Goal: Communication & Community: Participate in discussion

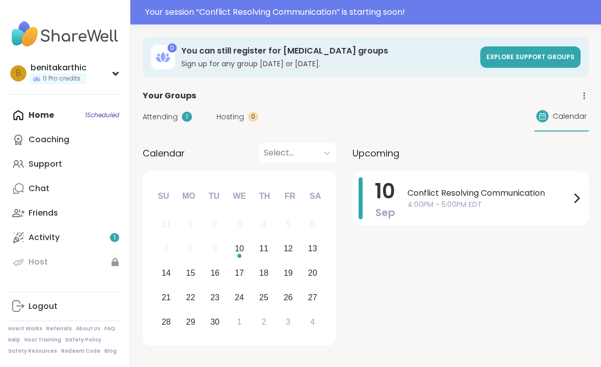
click at [57, 241] on div "Activity 1" at bounding box center [44, 237] width 31 height 11
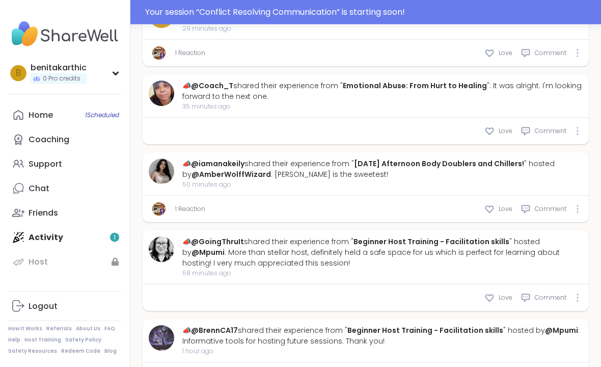
scroll to position [669, 0]
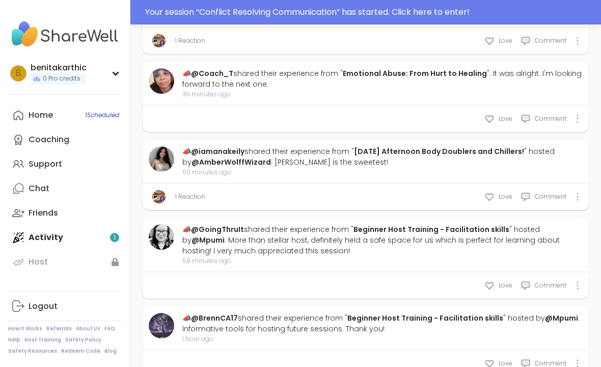
click at [90, 234] on div "Home 1 Scheduled Coaching Support Chat Friends Activity 1 Host" at bounding box center [65, 188] width 114 height 171
click at [123, 238] on div "b benitakarthic 0 Pro credits Profile Membership Settings Help Home 1 Scheduled…" at bounding box center [65, 183] width 130 height 367
click at [106, 117] on span "1 Scheduled" at bounding box center [102, 115] width 34 height 8
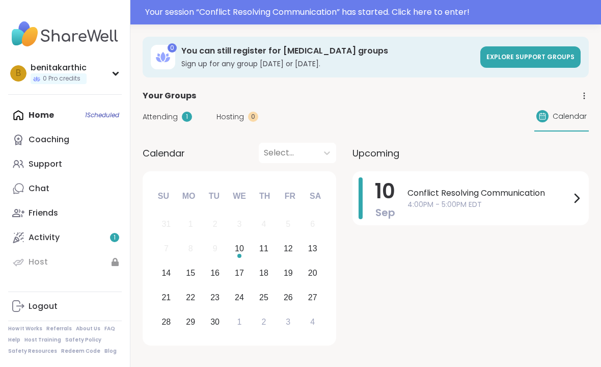
click at [570, 197] on span "Conflict Resolving Communication" at bounding box center [488, 193] width 163 height 12
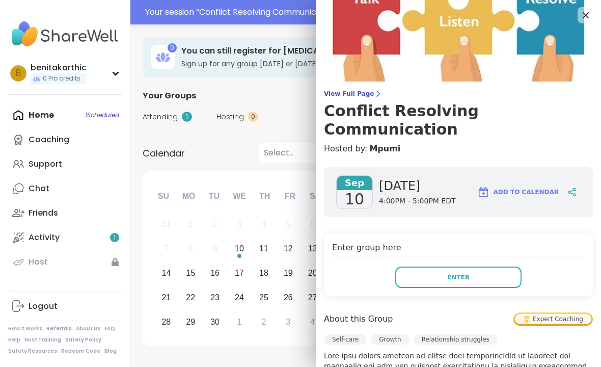
click at [490, 266] on button "Enter" at bounding box center [458, 276] width 126 height 21
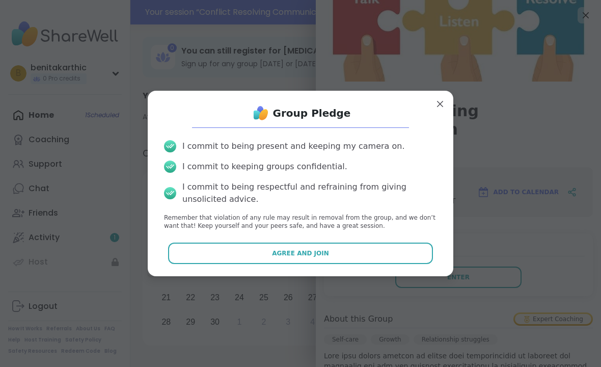
click at [371, 249] on button "Agree and Join" at bounding box center [300, 252] width 265 height 21
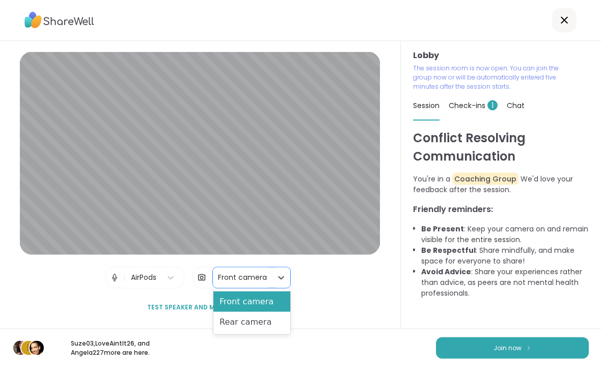
scroll to position [33, 0]
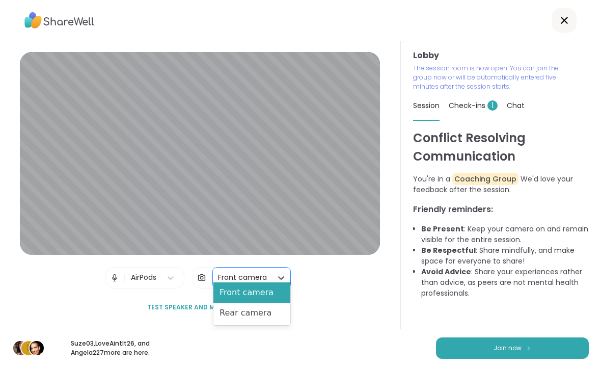
click at [263, 293] on div "Front camera" at bounding box center [251, 292] width 77 height 20
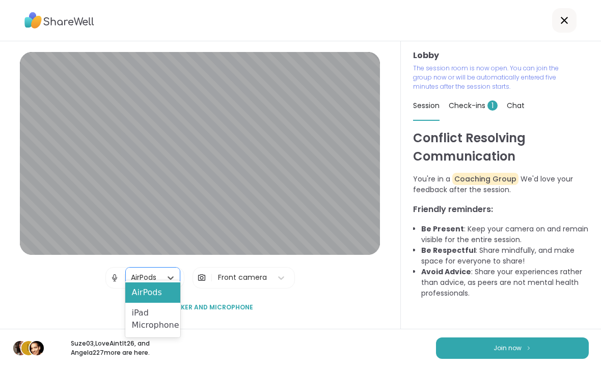
scroll to position [41, 0]
click at [110, 267] on img at bounding box center [114, 277] width 9 height 20
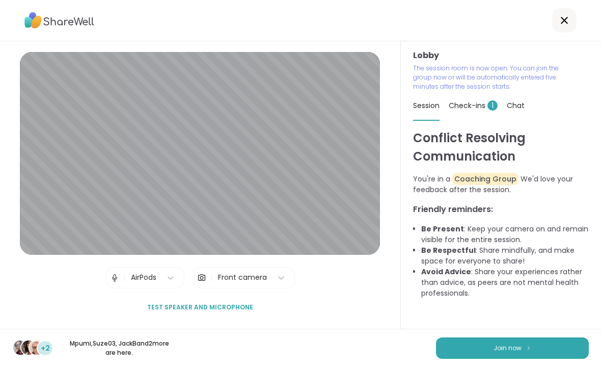
click at [529, 347] on img at bounding box center [528, 348] width 6 height 6
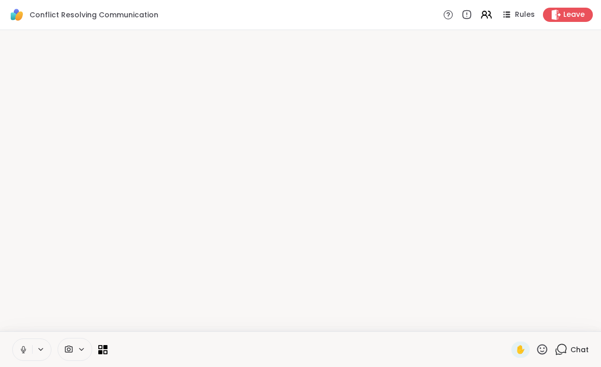
scroll to position [0, 0]
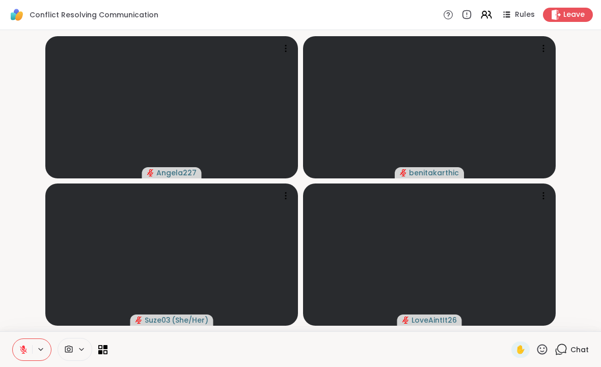
click at [590, 178] on video-player-container "Angela227 benitakarthic Suze03 ( She/Her ) LoveAintIt26" at bounding box center [300, 180] width 588 height 293
click at [469, 129] on video at bounding box center [429, 107] width 253 height 142
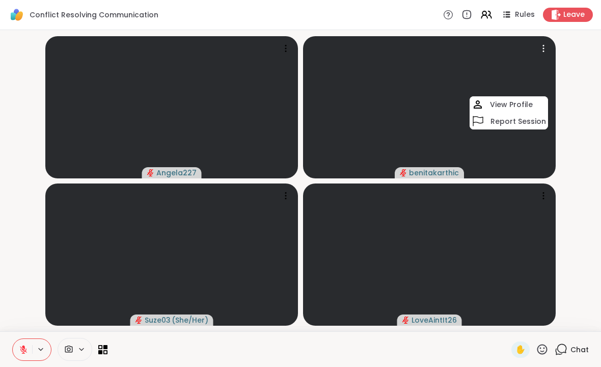
click at [546, 47] on icon at bounding box center [543, 48] width 10 height 10
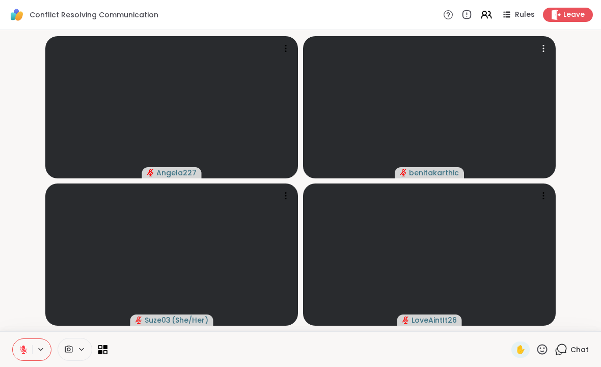
click at [549, 44] on div at bounding box center [543, 48] width 14 height 14
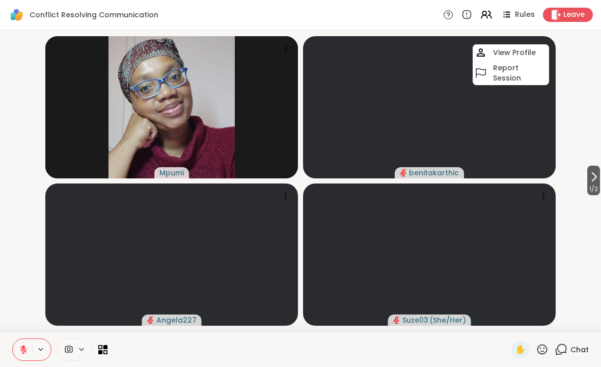
click at [585, 76] on video-player-container "1 / 2 Mpumi benitakarthic View Profile Report Session Angela227 Suze03 ( She/He…" at bounding box center [300, 180] width 588 height 293
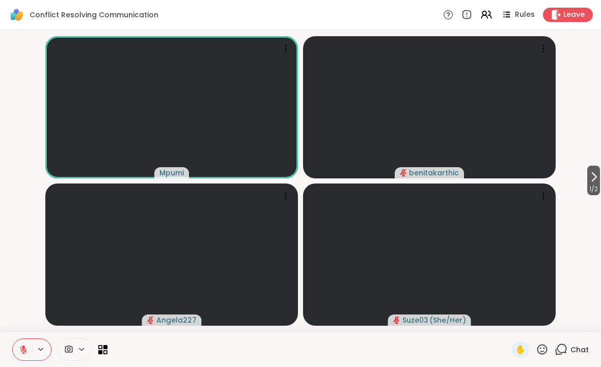
click at [78, 346] on icon at bounding box center [81, 349] width 8 height 9
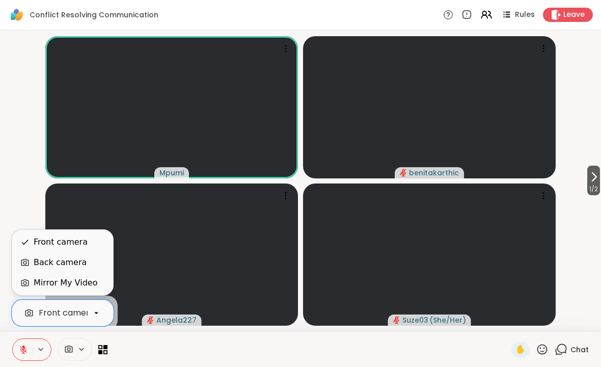
click at [575, 17] on span "Leave" at bounding box center [573, 15] width 21 height 10
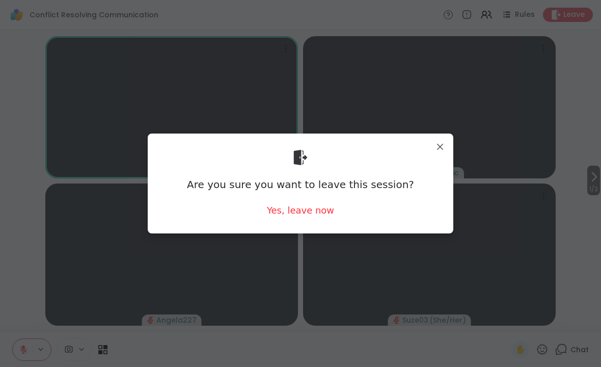
click at [326, 212] on div "Yes, leave now" at bounding box center [300, 210] width 67 height 13
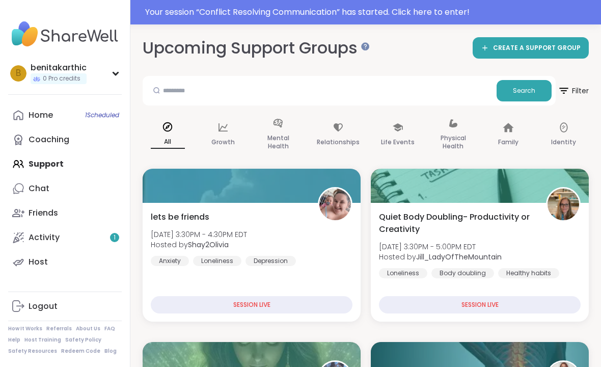
click at [49, 228] on link "Activity 1" at bounding box center [65, 237] width 114 height 24
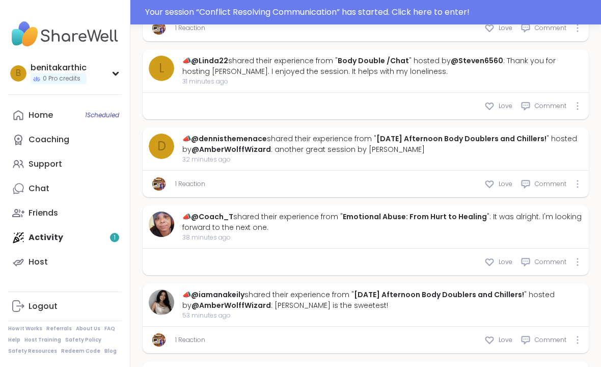
scroll to position [578, 0]
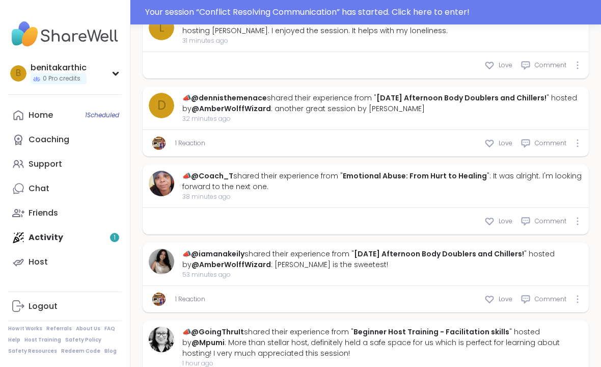
type textarea "*"
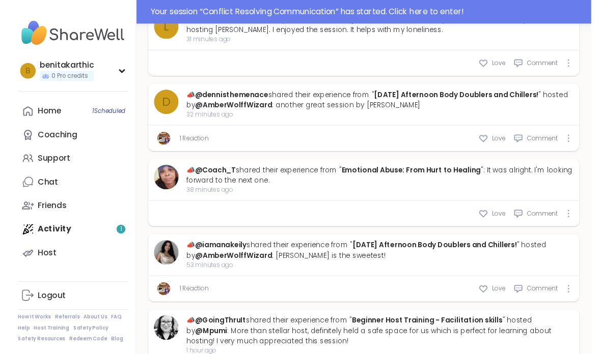
scroll to position [590, 0]
